Goal: Task Accomplishment & Management: Use online tool/utility

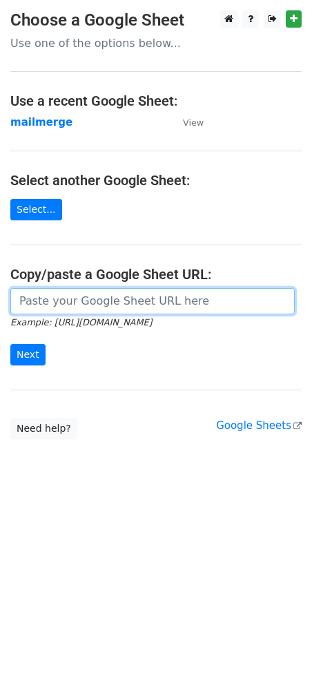
click at [82, 304] on input "url" at bounding box center [152, 301] width 284 height 26
paste input "https://docs.google.com/spreadsheets/d/1WAesjKfmY17GnHiqoci-_59yfCCePDc0WRSlVSY…"
type input "https://docs.google.com/spreadsheets/d/1WAesjKfmY17GnHiqoci-_59yfCCePDc0WRSlVSY…"
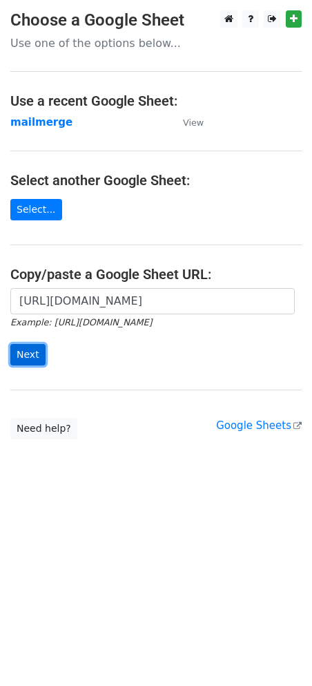
click at [28, 356] on input "Next" at bounding box center [27, 354] width 35 height 21
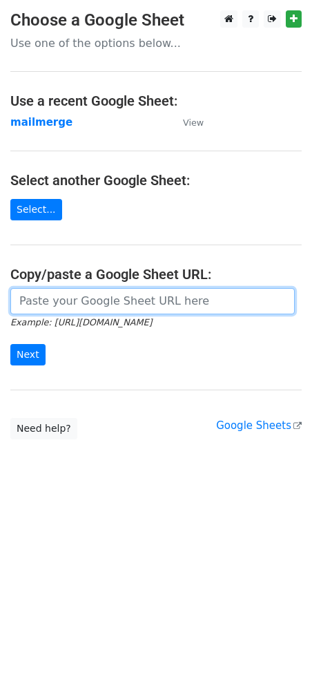
click at [88, 300] on input "url" at bounding box center [152, 301] width 284 height 26
paste input "https://docs.google.com/spreadsheets/d/1WAesjKfmY17GnHiqoci-_59yfCCePDc0WRSlVSY…"
type input "[URL][DOMAIN_NAME]"
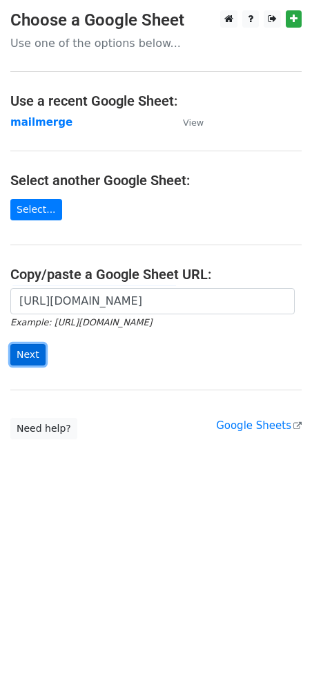
scroll to position [0, 0]
click at [37, 356] on input "Next" at bounding box center [27, 354] width 35 height 21
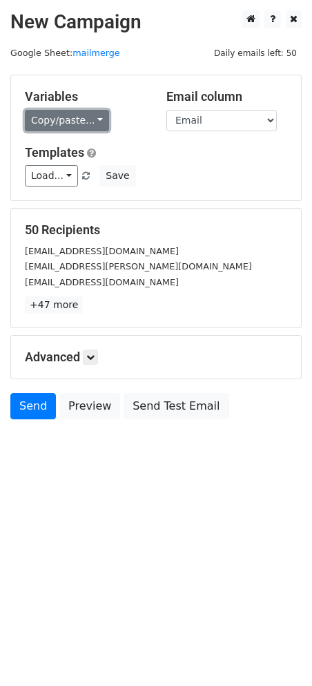
drag, startPoint x: 77, startPoint y: 125, endPoint x: 73, endPoint y: 116, distance: 10.2
click at [73, 116] on link "Copy/paste..." at bounding box center [67, 120] width 84 height 21
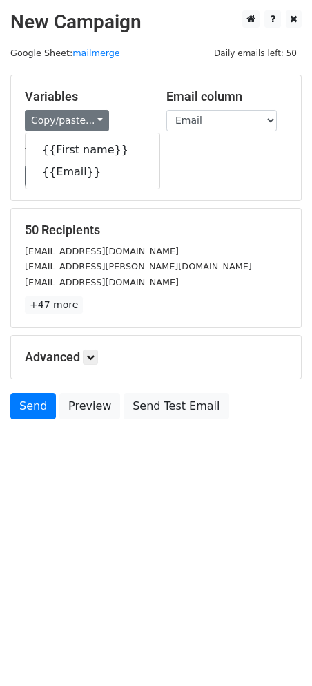
drag, startPoint x: 88, startPoint y: 160, endPoint x: 182, endPoint y: 175, distance: 95.8
click at [182, 175] on div "Load... No templates saved Save" at bounding box center [156, 175] width 283 height 21
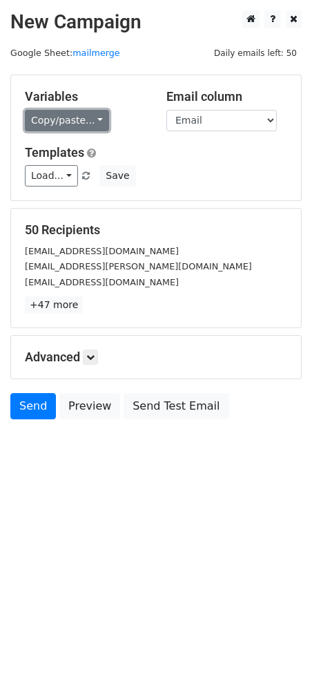
click at [77, 122] on link "Copy/paste..." at bounding box center [67, 120] width 84 height 21
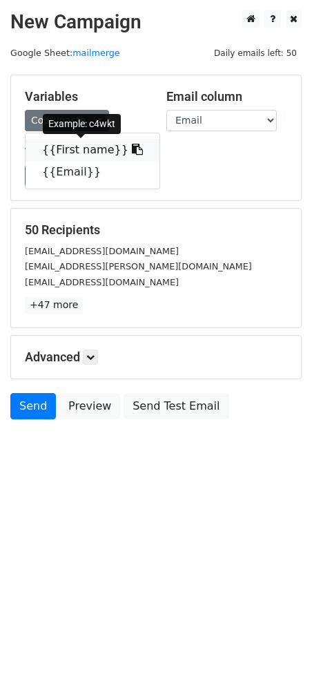
click at [90, 148] on link "{{First name}}" at bounding box center [93, 150] width 134 height 22
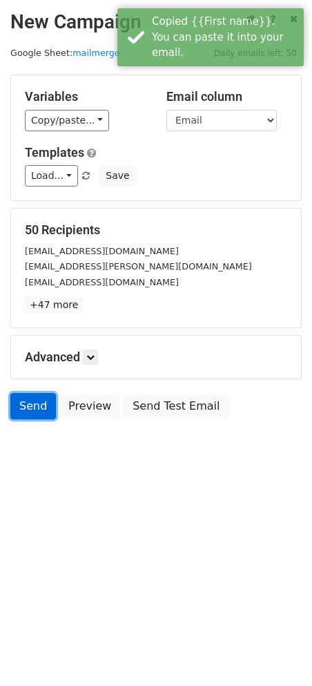
click at [32, 408] on link "Send" at bounding box center [33, 406] width 46 height 26
